Goal: Task Accomplishment & Management: Manage account settings

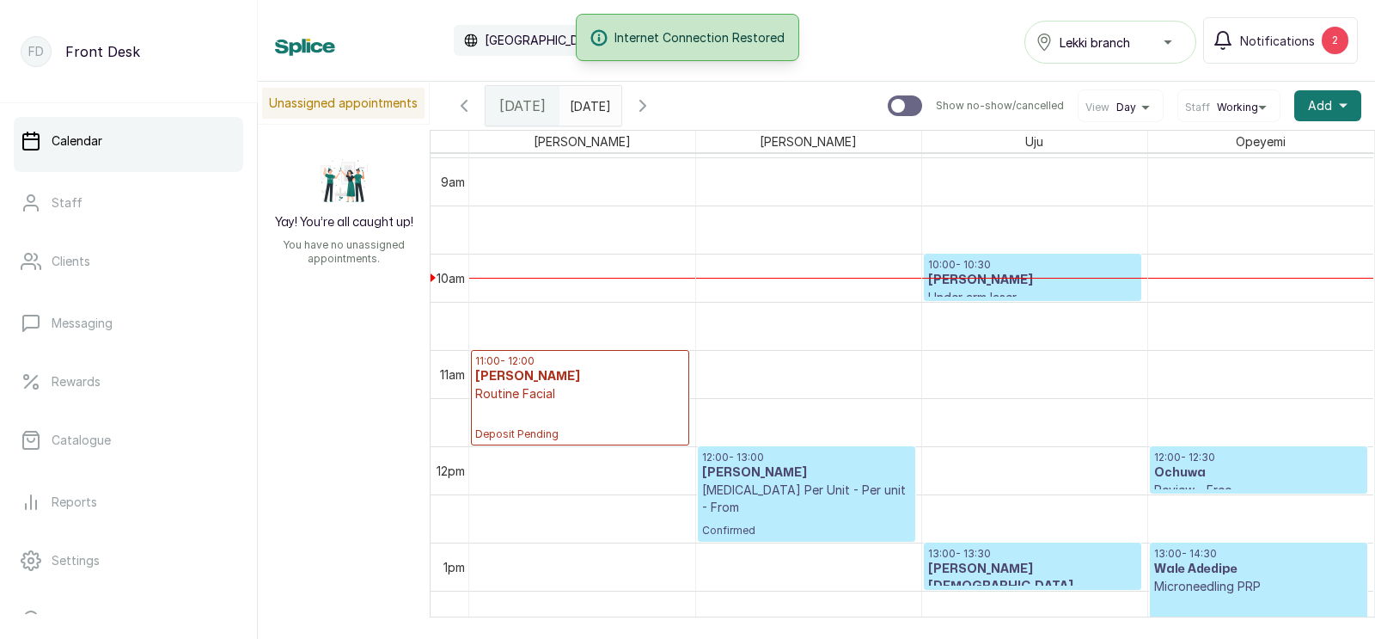
scroll to position [864, 0]
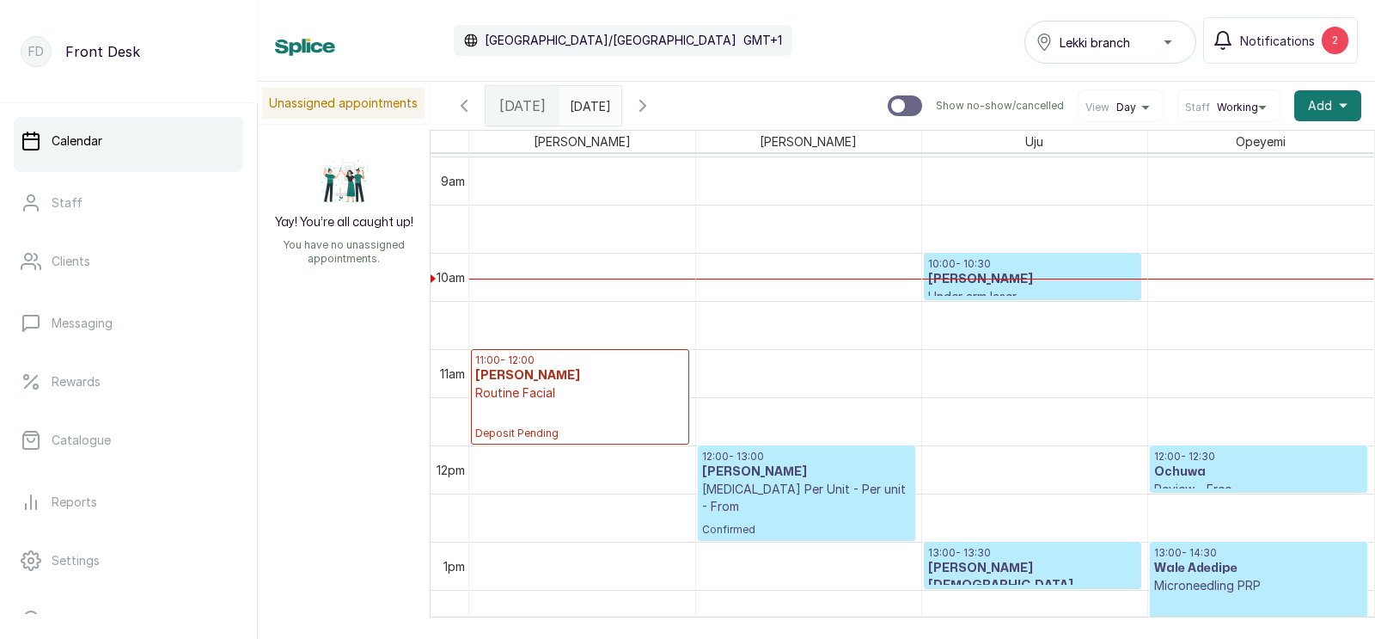
click at [990, 281] on h3 "[PERSON_NAME]" at bounding box center [1032, 279] width 209 height 17
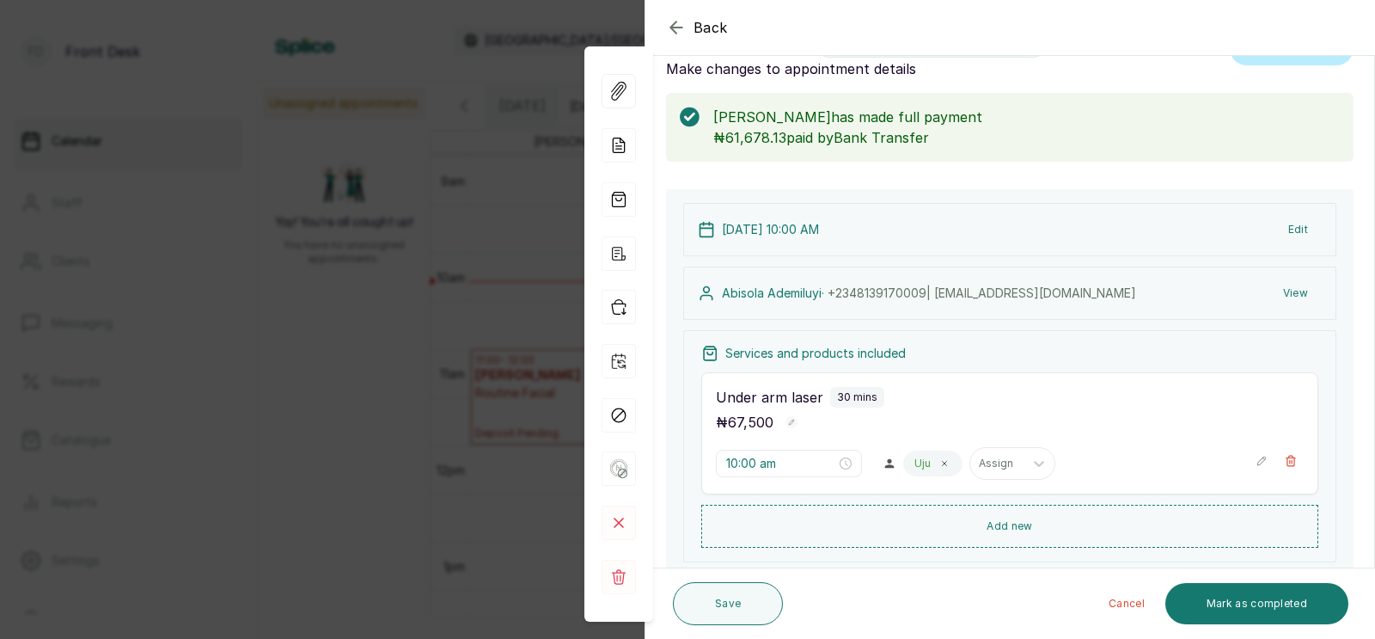
scroll to position [0, 0]
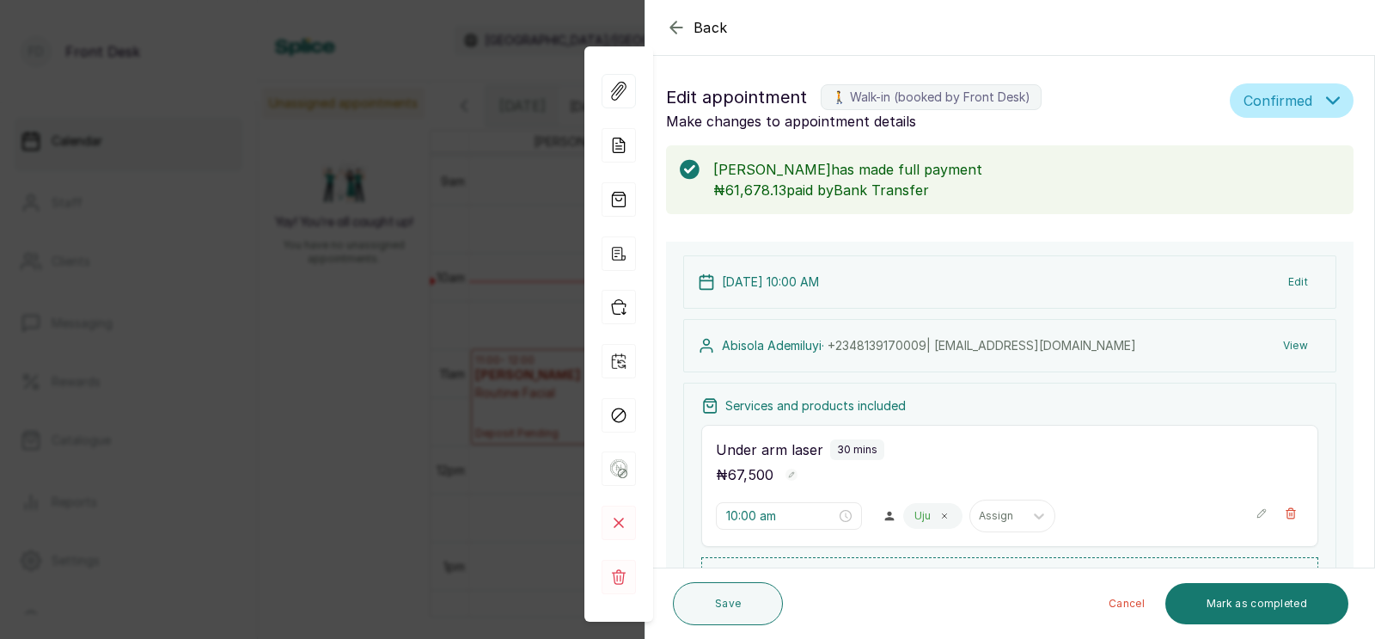
click at [478, 285] on div "Back Appointment Details Edit appointment 🚶 Walk-in (booked by Front Desk) Make…" at bounding box center [687, 319] width 1375 height 639
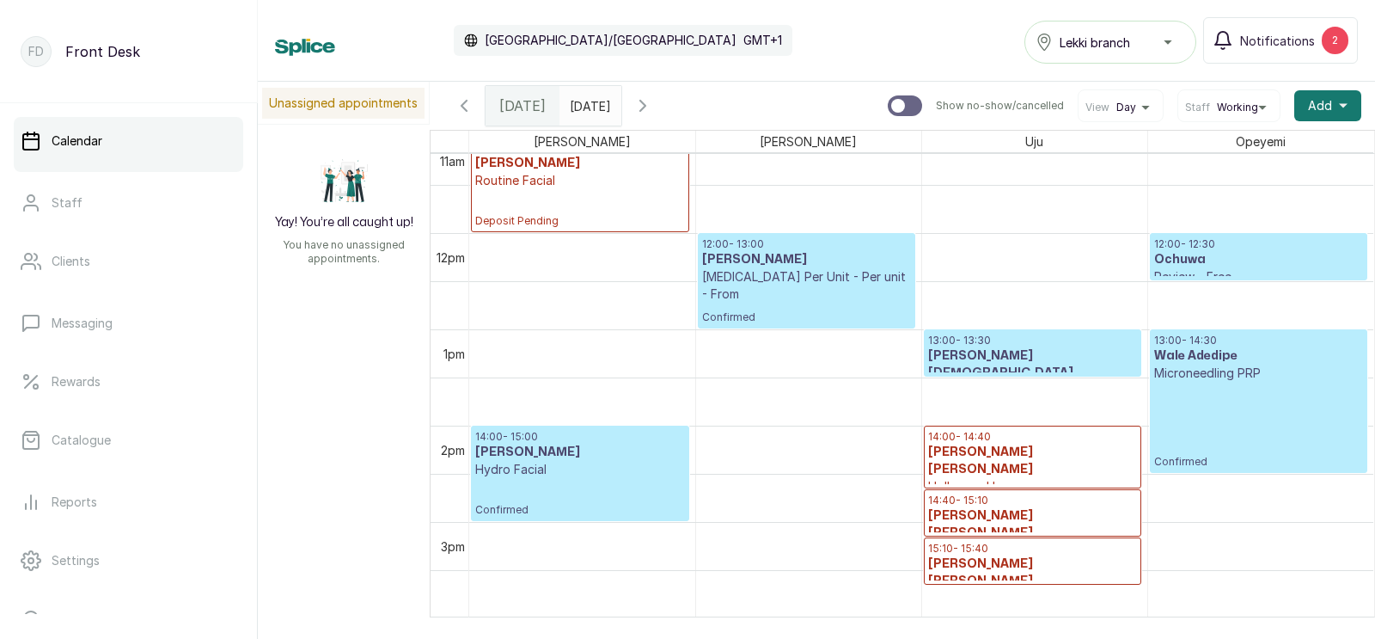
scroll to position [1077, 0]
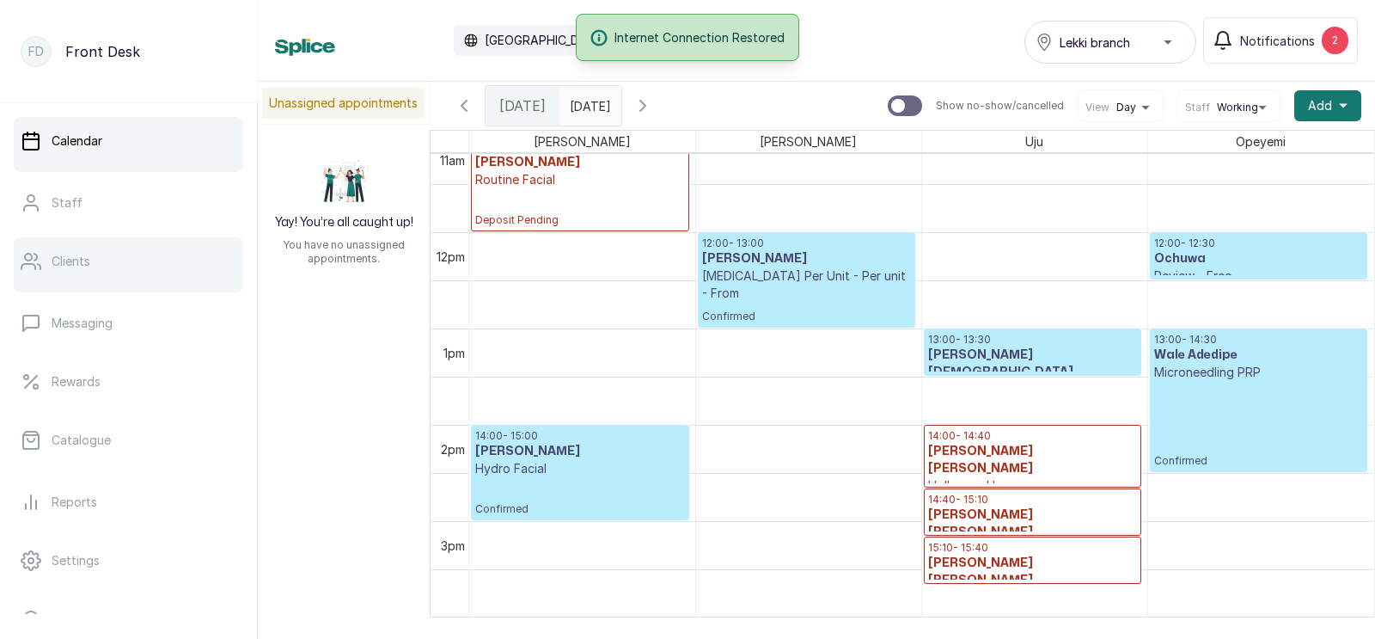
click at [79, 253] on p "Clients" at bounding box center [71, 261] width 39 height 17
